Goal: Information Seeking & Learning: Understand process/instructions

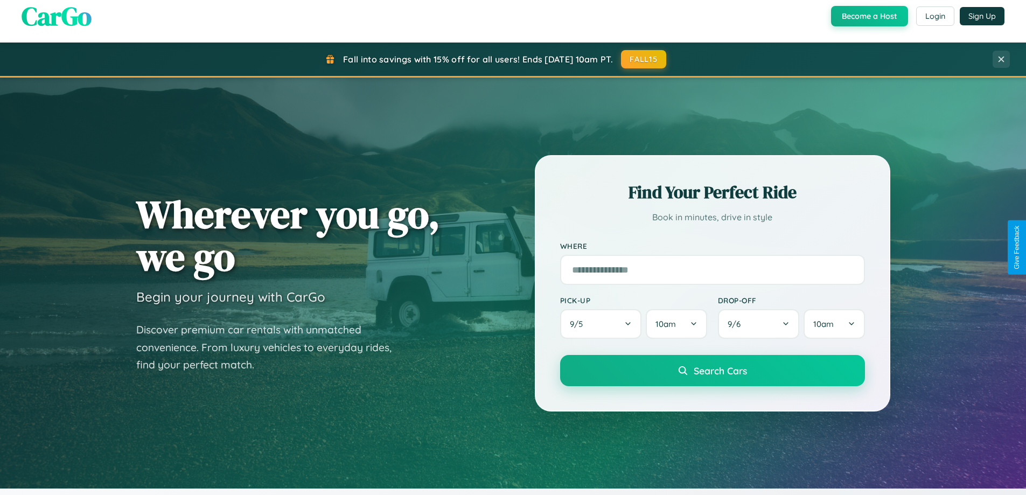
scroll to position [741, 0]
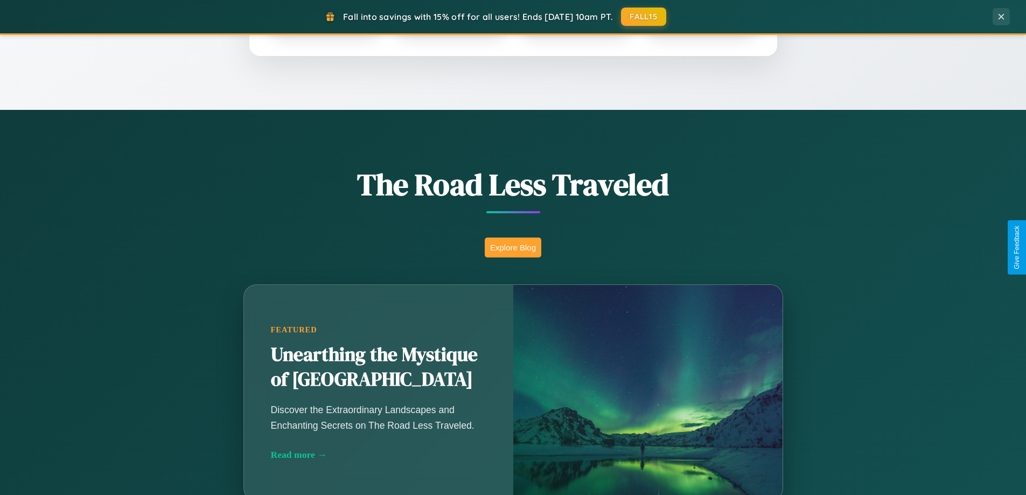
click at [513, 247] on button "Explore Blog" at bounding box center [513, 248] width 57 height 20
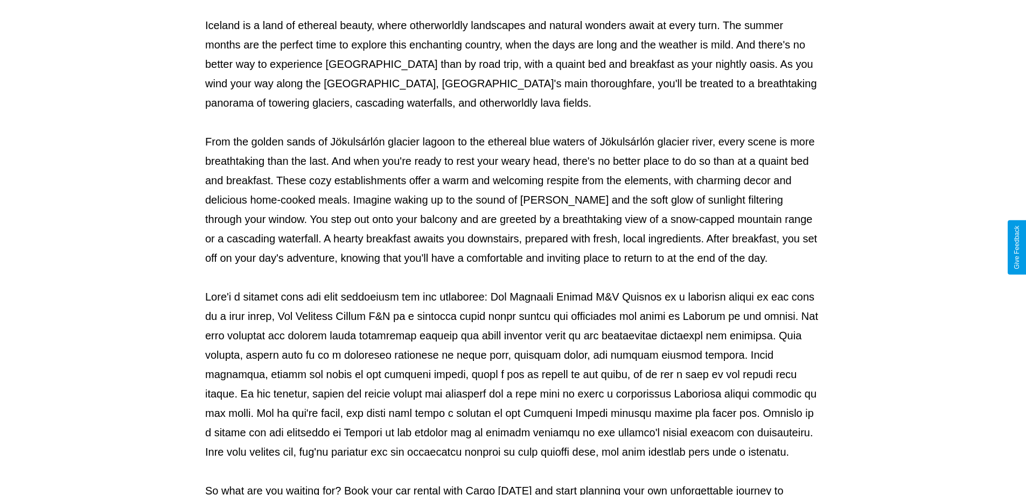
scroll to position [349, 0]
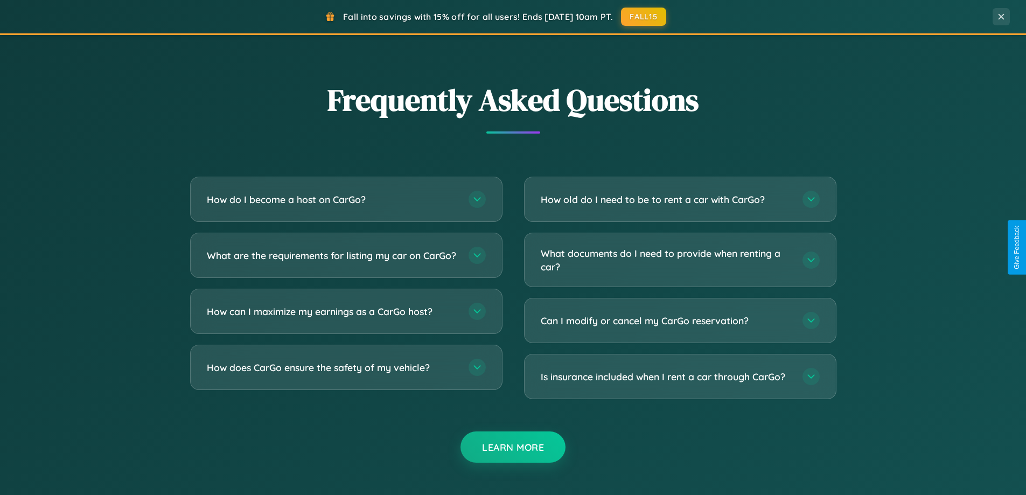
scroll to position [2073, 0]
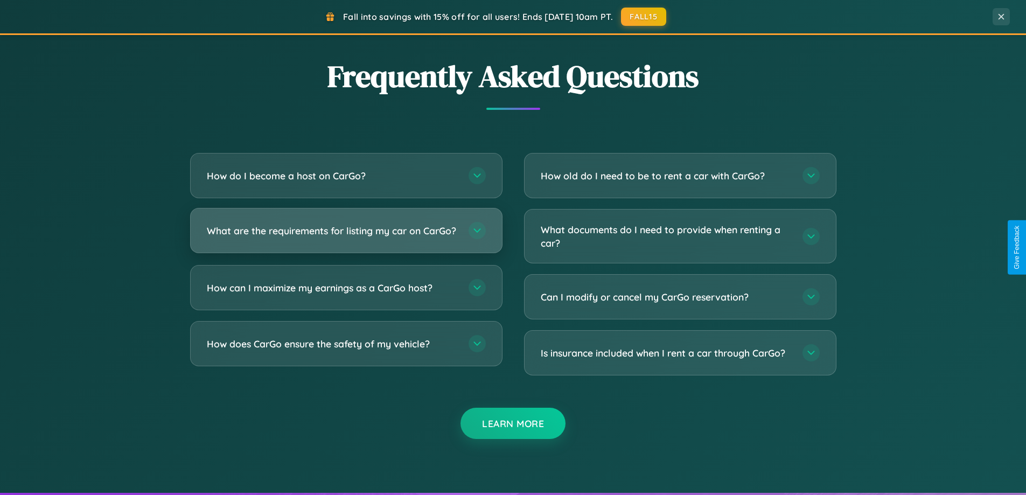
click at [346, 235] on h3 "What are the requirements for listing my car on CarGo?" at bounding box center [332, 230] width 251 height 13
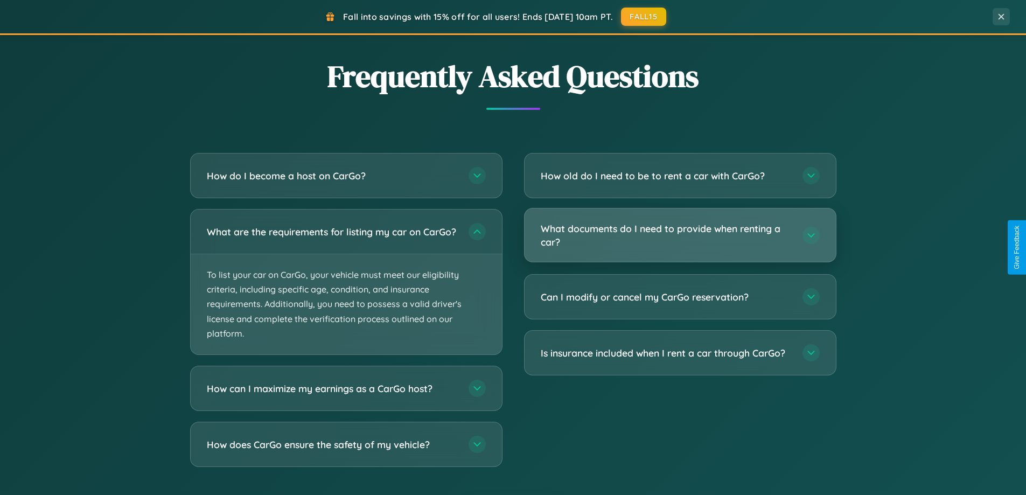
click at [680, 236] on h3 "What documents do I need to provide when renting a car?" at bounding box center [666, 235] width 251 height 26
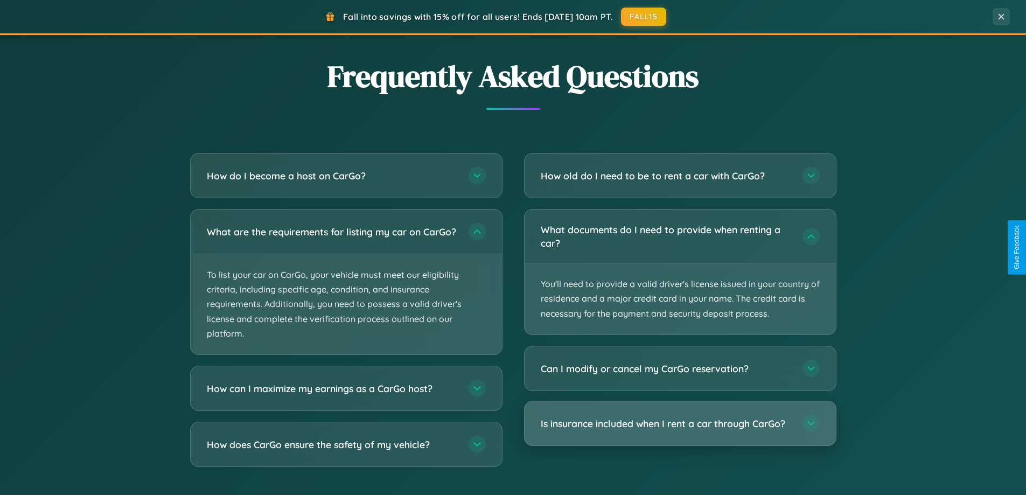
click at [680, 423] on h3 "Is insurance included when I rent a car through CarGo?" at bounding box center [666, 423] width 251 height 13
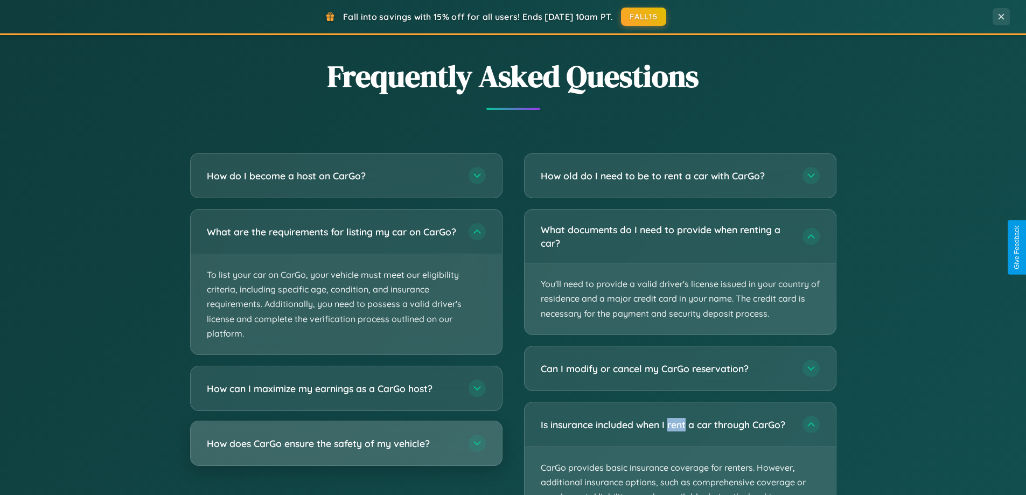
click at [346, 450] on h3 "How does CarGo ensure the safety of my vehicle?" at bounding box center [332, 443] width 251 height 13
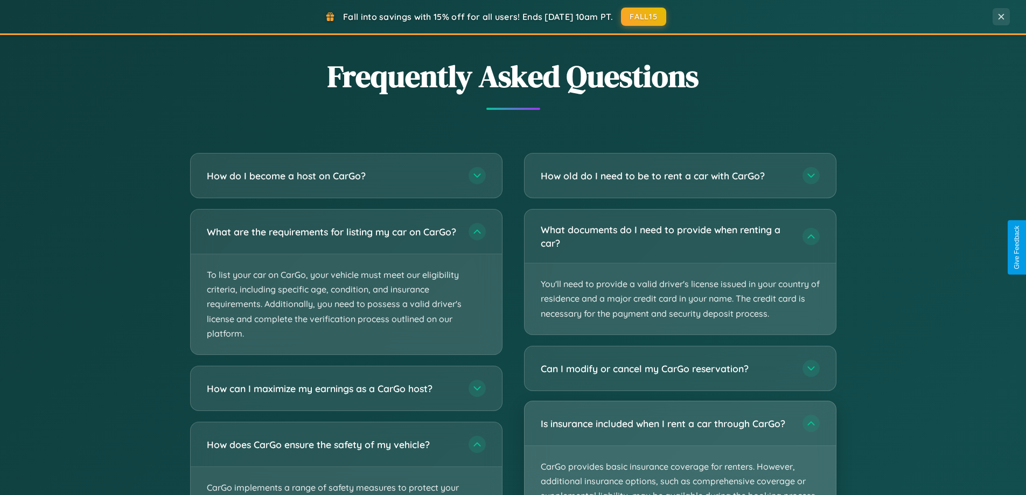
click at [680, 448] on p "CarGo provides basic insurance coverage for renters. However, additional insura…" at bounding box center [680, 496] width 311 height 100
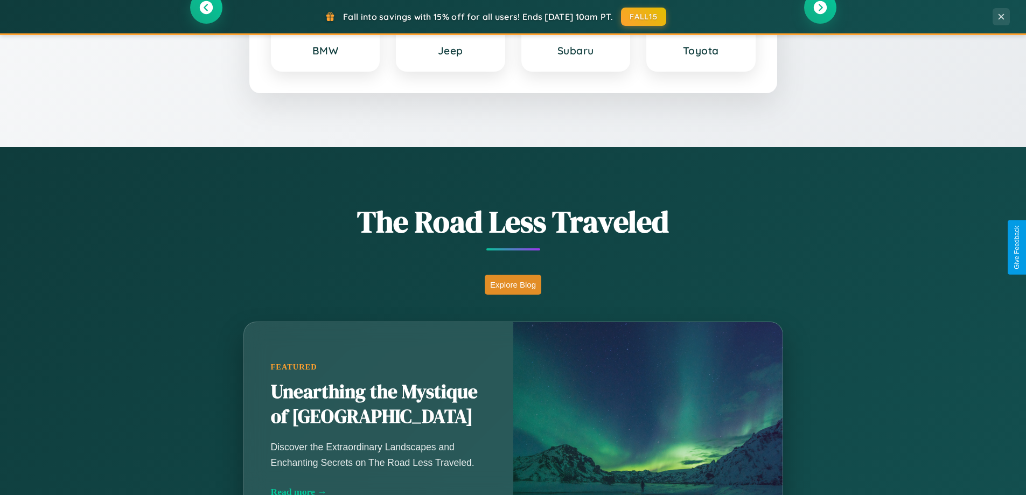
scroll to position [0, 0]
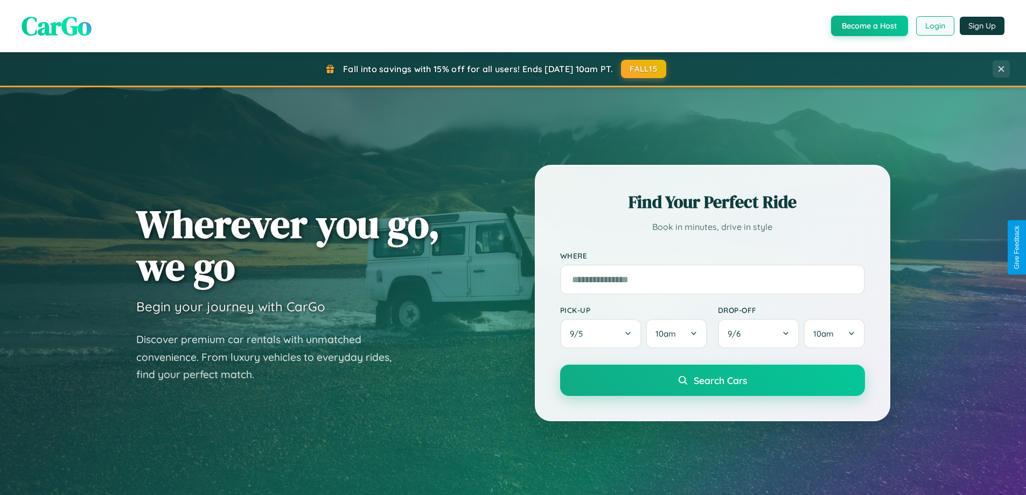
click at [935, 26] on button "Login" at bounding box center [935, 25] width 38 height 19
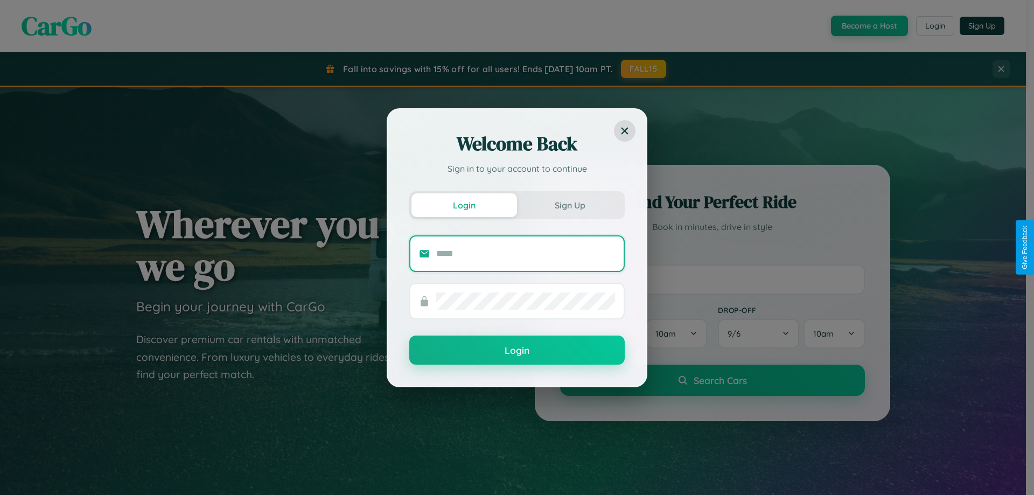
click at [526, 253] on input "text" at bounding box center [525, 253] width 179 height 17
type input "**********"
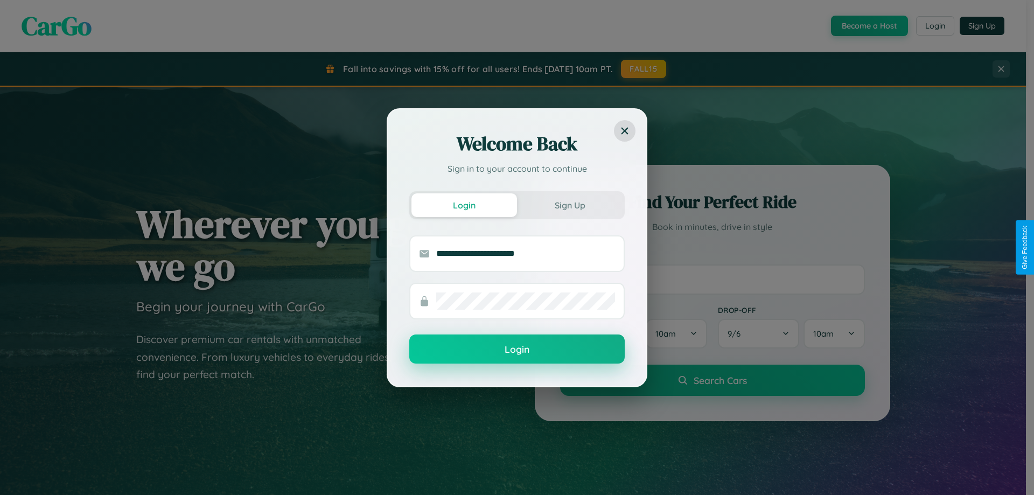
click at [517, 350] on button "Login" at bounding box center [517, 349] width 216 height 29
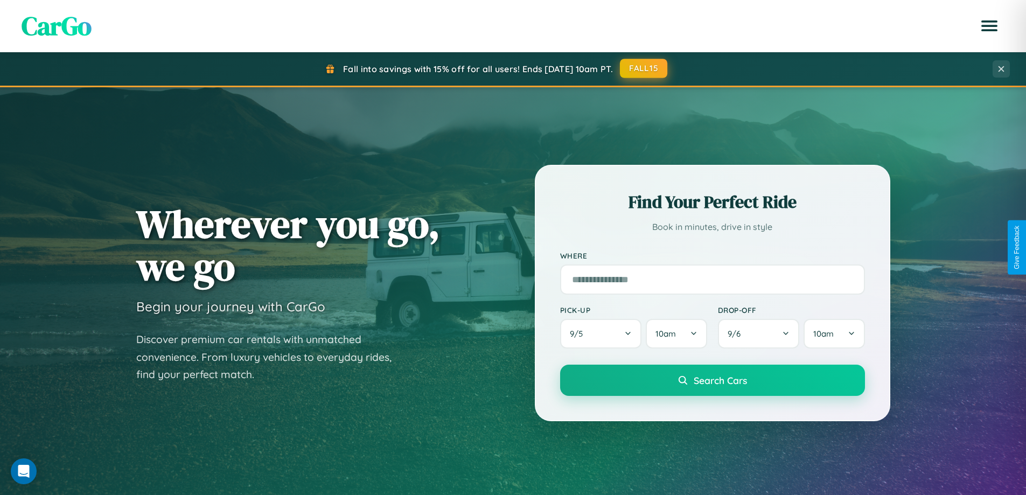
click at [644, 68] on button "FALL15" at bounding box center [643, 68] width 47 height 19
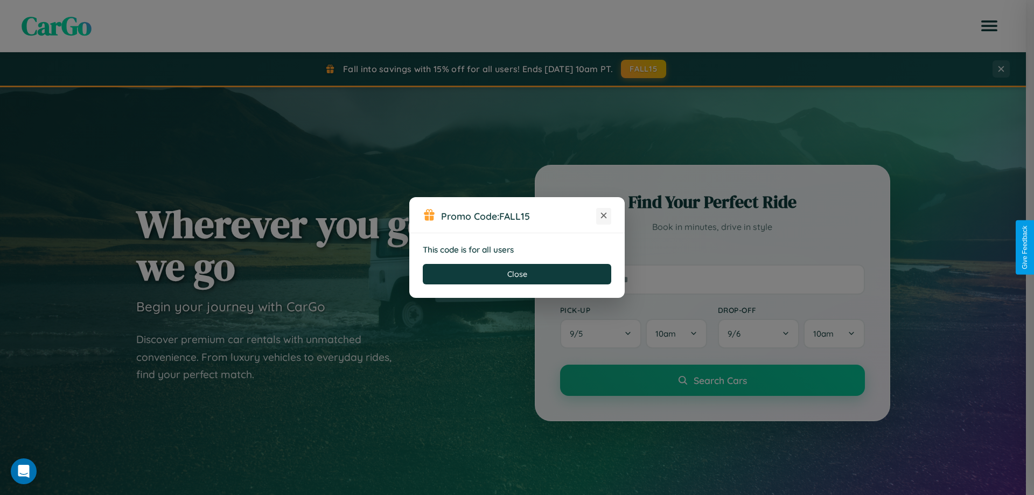
click at [604, 216] on icon at bounding box center [604, 215] width 11 height 11
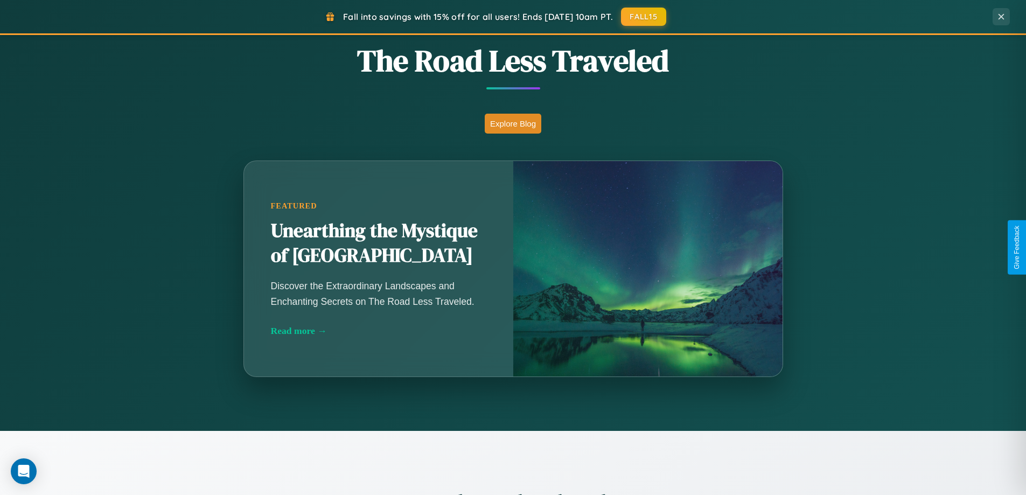
scroll to position [1731, 0]
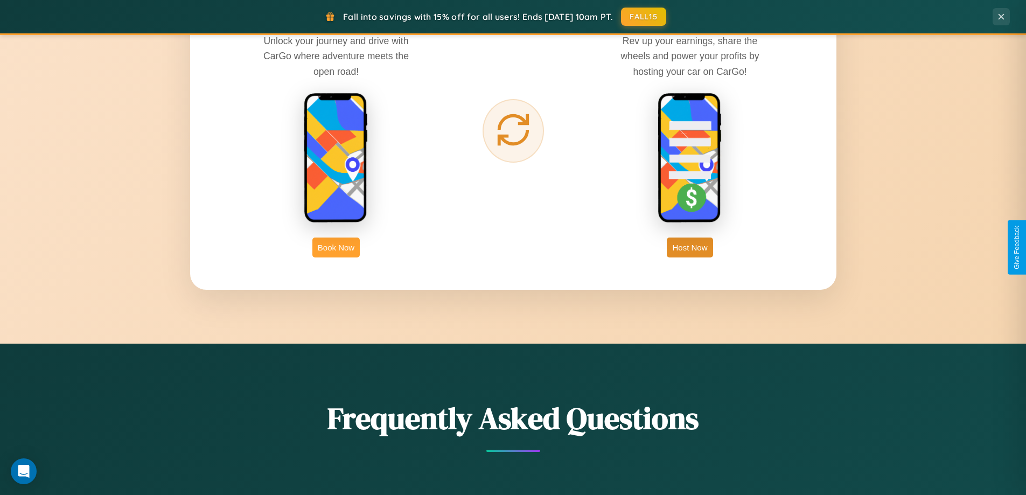
click at [336, 247] on button "Book Now" at bounding box center [335, 248] width 47 height 20
